Goal: Check status

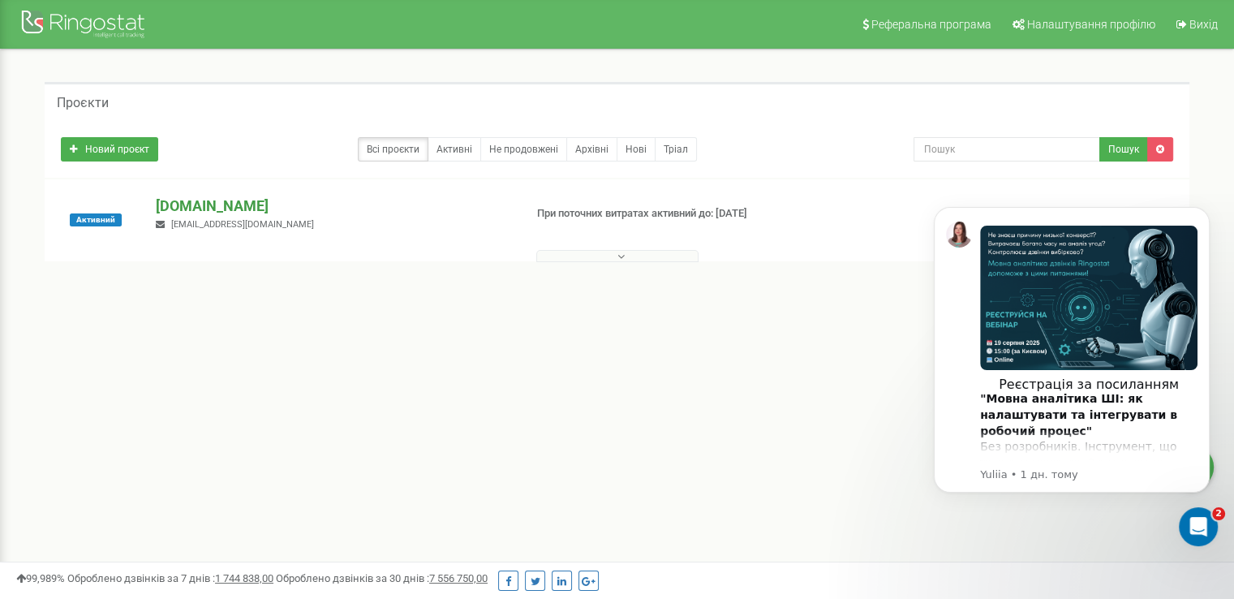
click at [178, 207] on p "[DOMAIN_NAME]" at bounding box center [333, 206] width 355 height 21
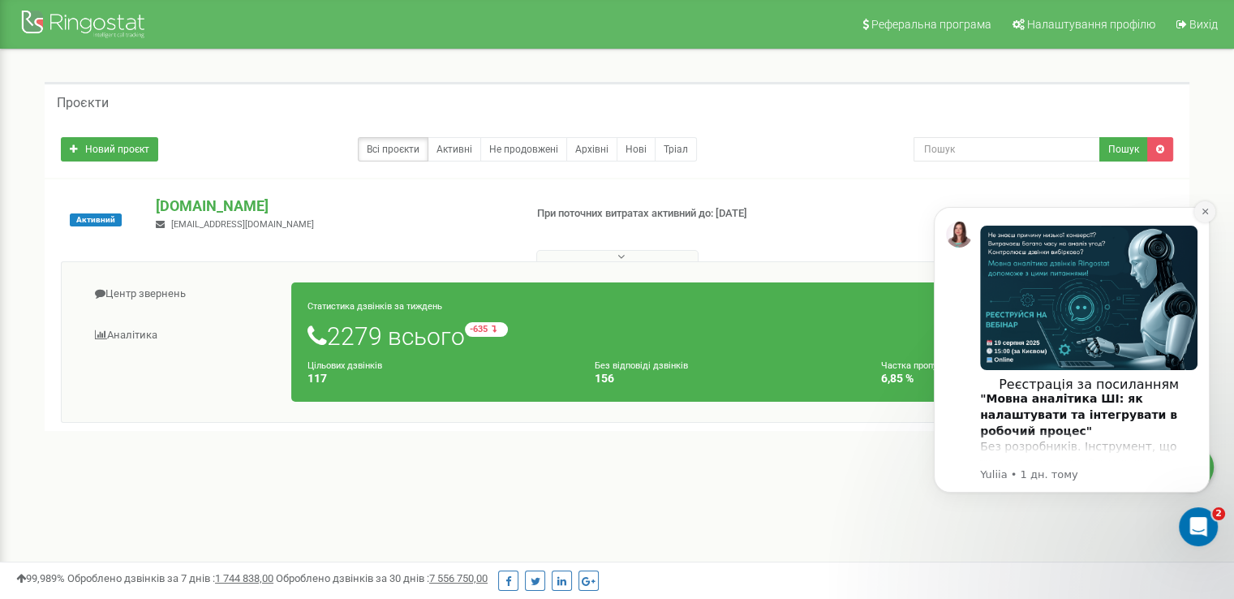
click at [1201, 211] on icon "Dismiss notification" at bounding box center [1205, 211] width 9 height 9
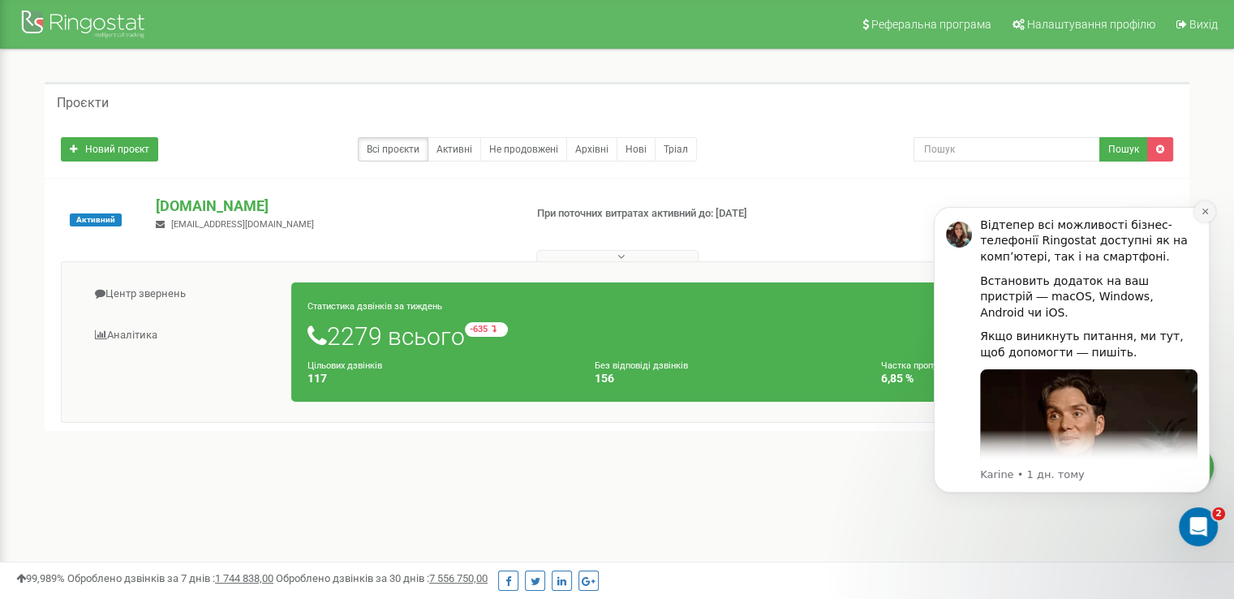
click at [1202, 213] on icon "Dismiss notification" at bounding box center [1205, 211] width 9 height 9
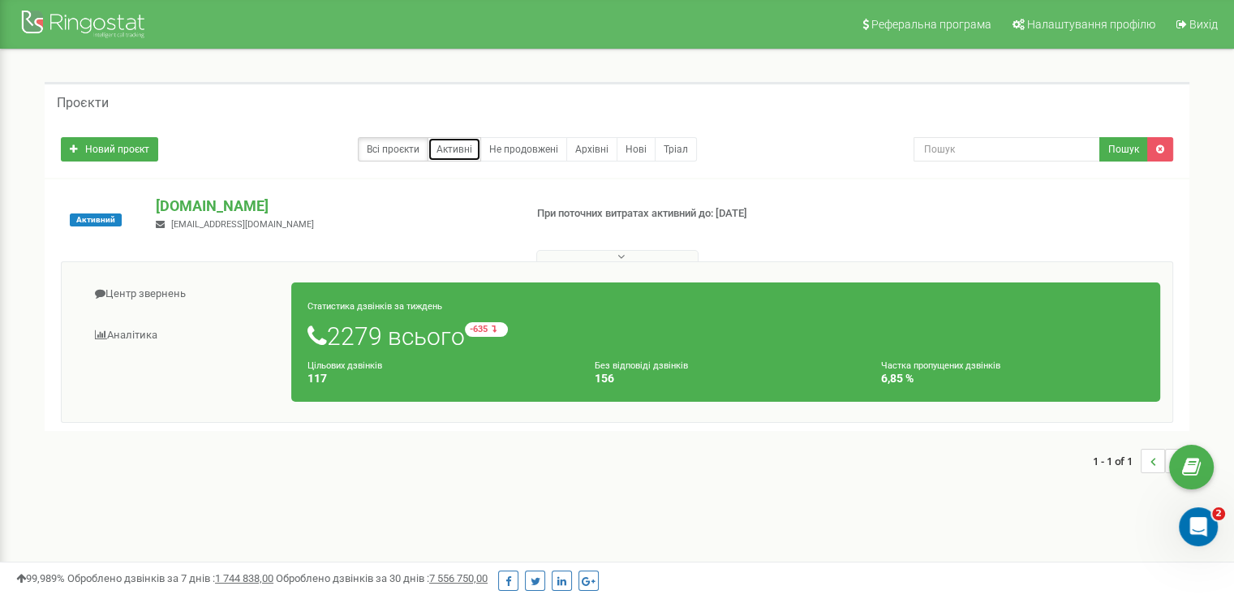
click at [456, 144] on link "Активні" at bounding box center [455, 149] width 54 height 24
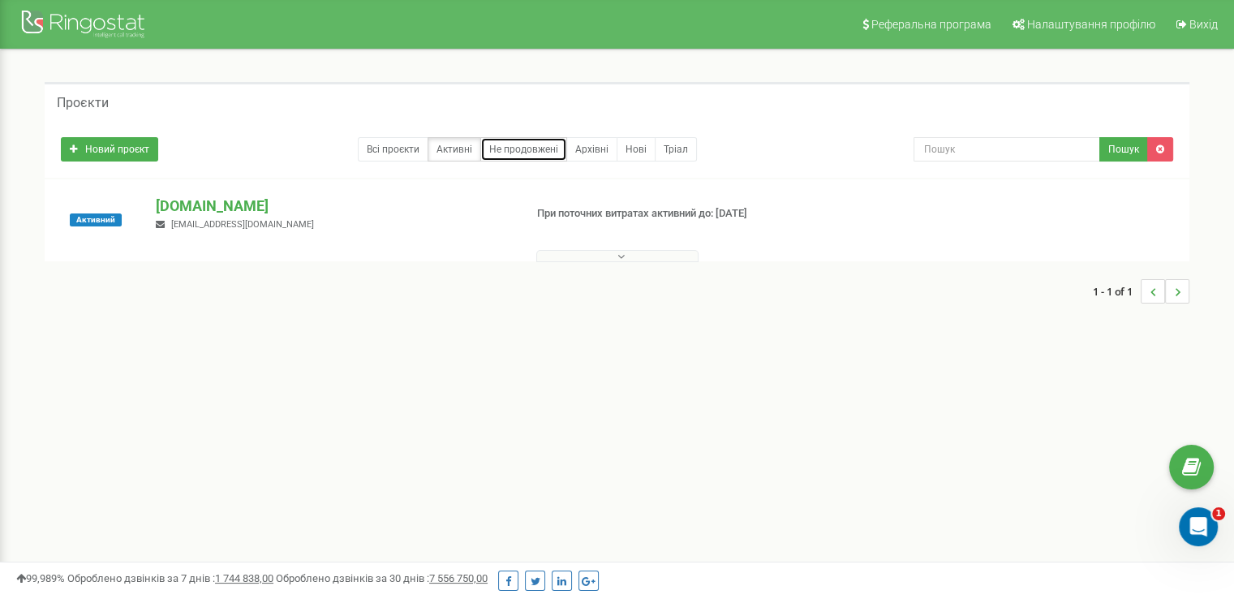
click at [535, 153] on link "Не продовжені" at bounding box center [523, 149] width 87 height 24
